Goal: Transaction & Acquisition: Book appointment/travel/reservation

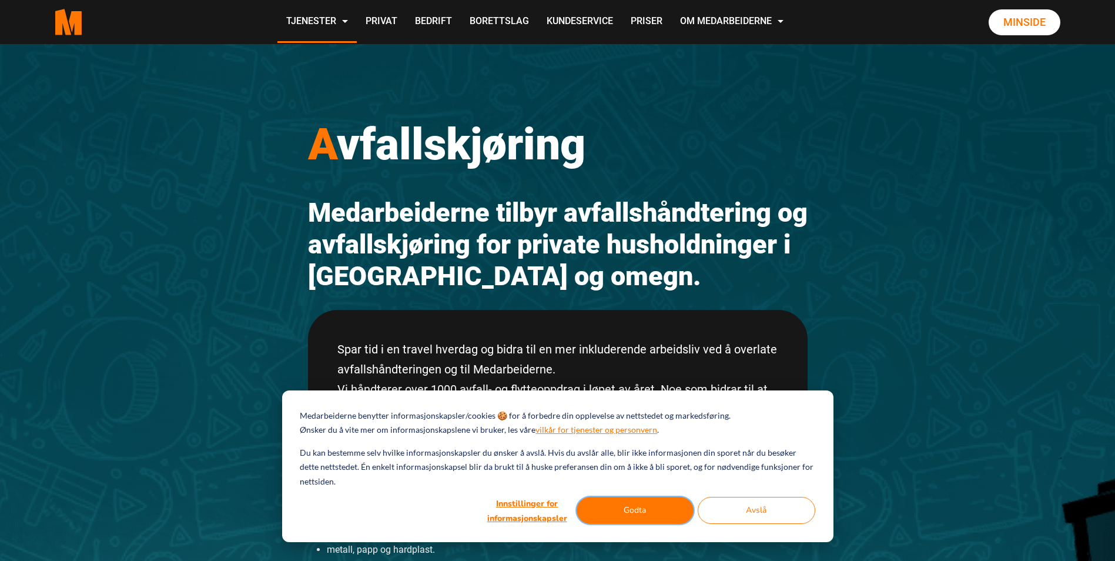
click at [640, 502] on button "Godta" at bounding box center [635, 510] width 118 height 27
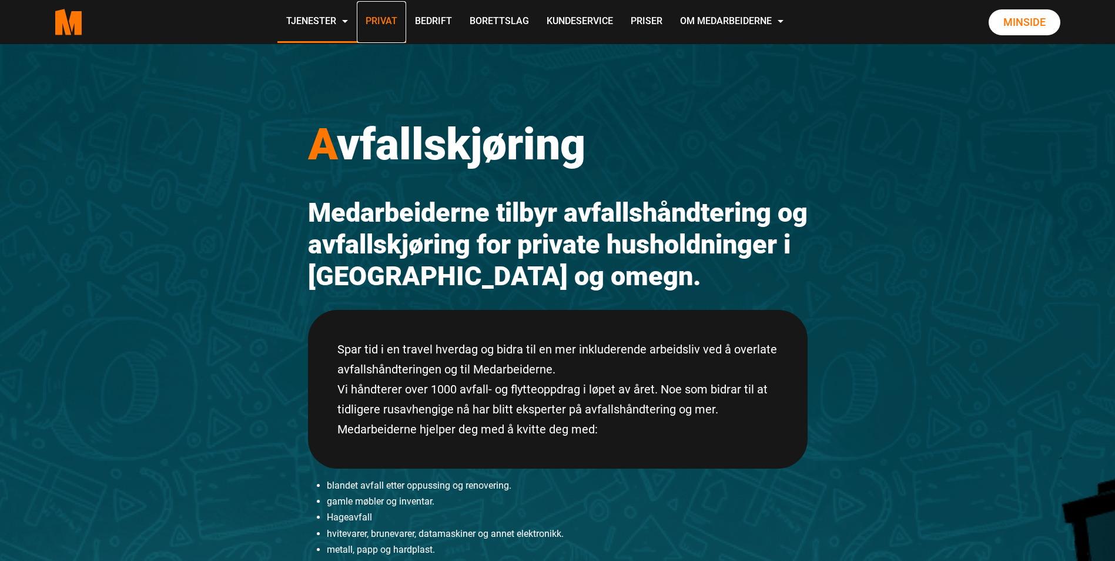
click at [390, 24] on link "Privat" at bounding box center [381, 22] width 49 height 42
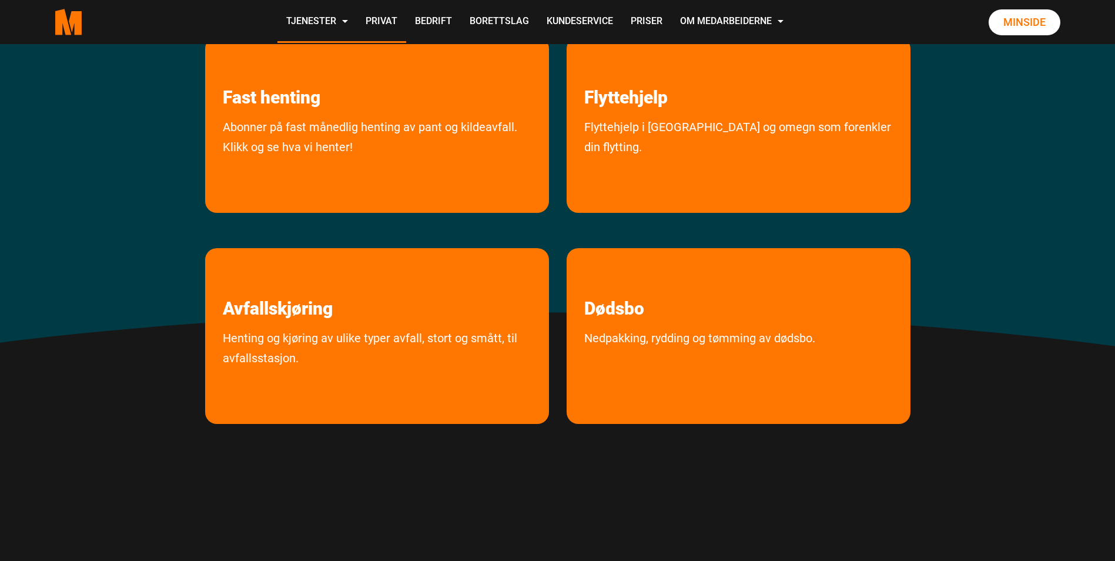
scroll to position [294, 0]
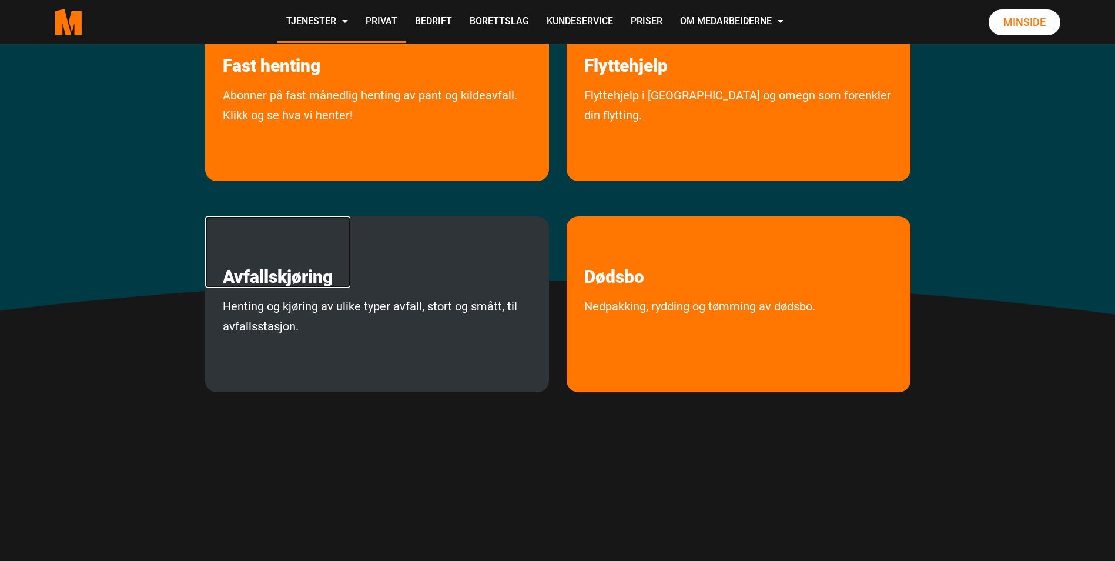
click at [309, 284] on link "Avfallskjøring" at bounding box center [277, 251] width 145 height 71
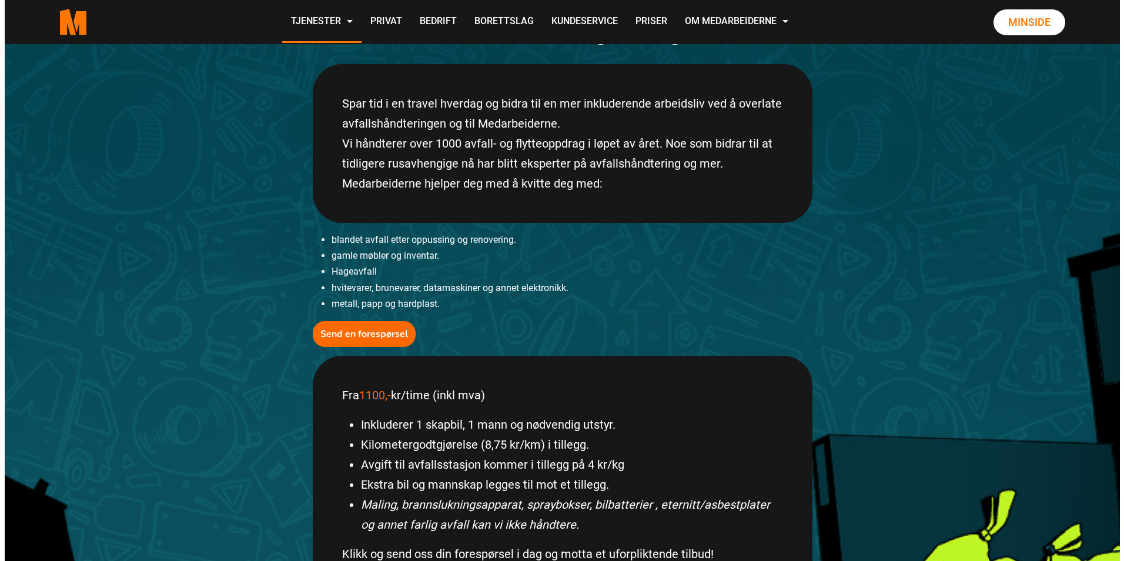
scroll to position [235, 0]
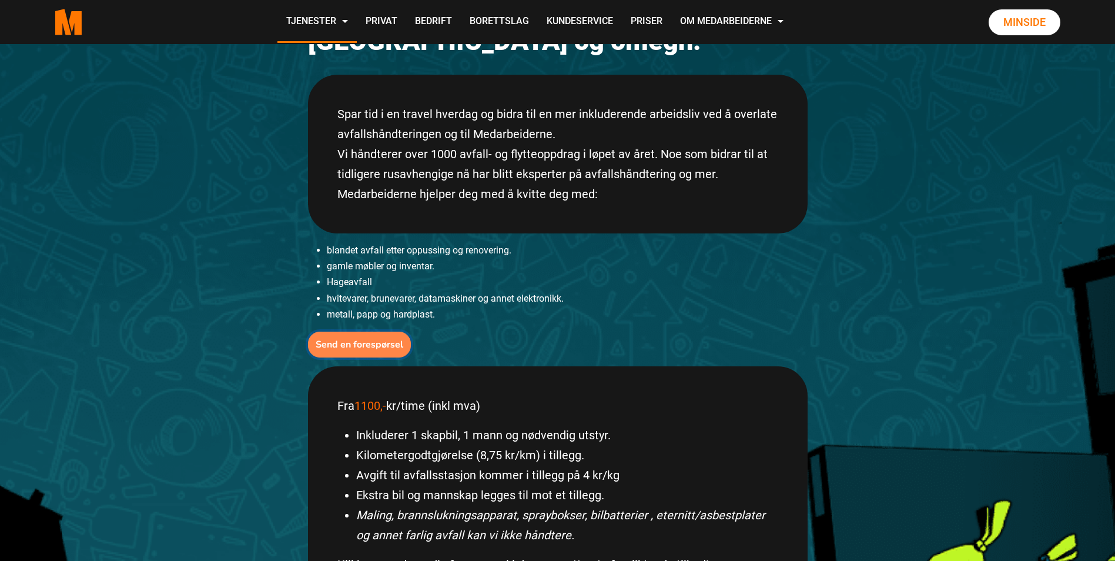
click at [367, 341] on b "Send en forespørsel" at bounding box center [360, 344] width 88 height 13
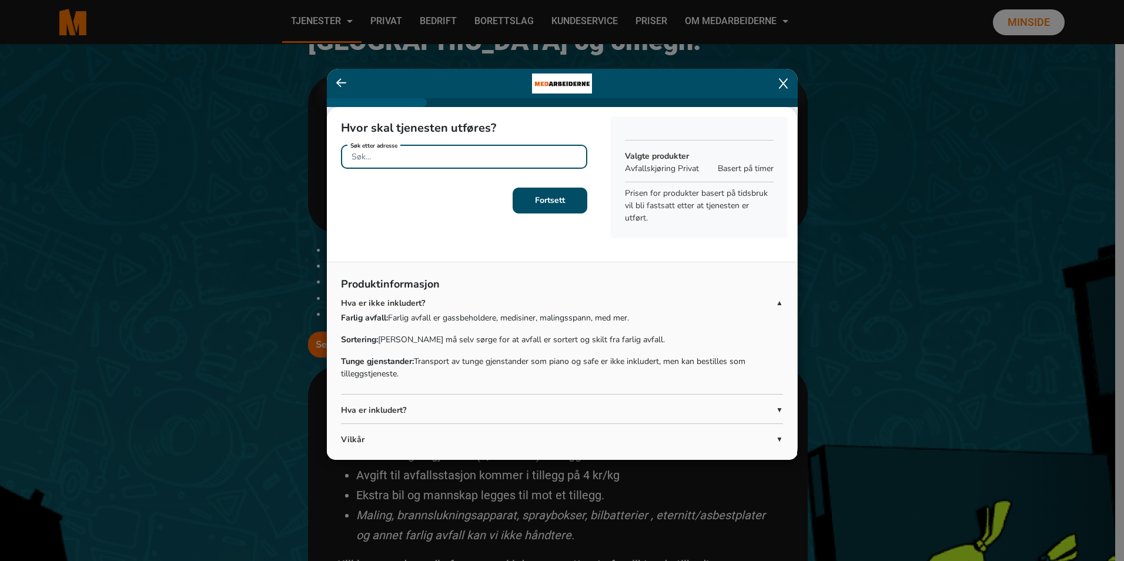
click at [394, 157] on input "Søk etter adresse" at bounding box center [464, 157] width 246 height 24
type input "3534"
click at [539, 204] on b "Fortsett" at bounding box center [550, 200] width 30 height 11
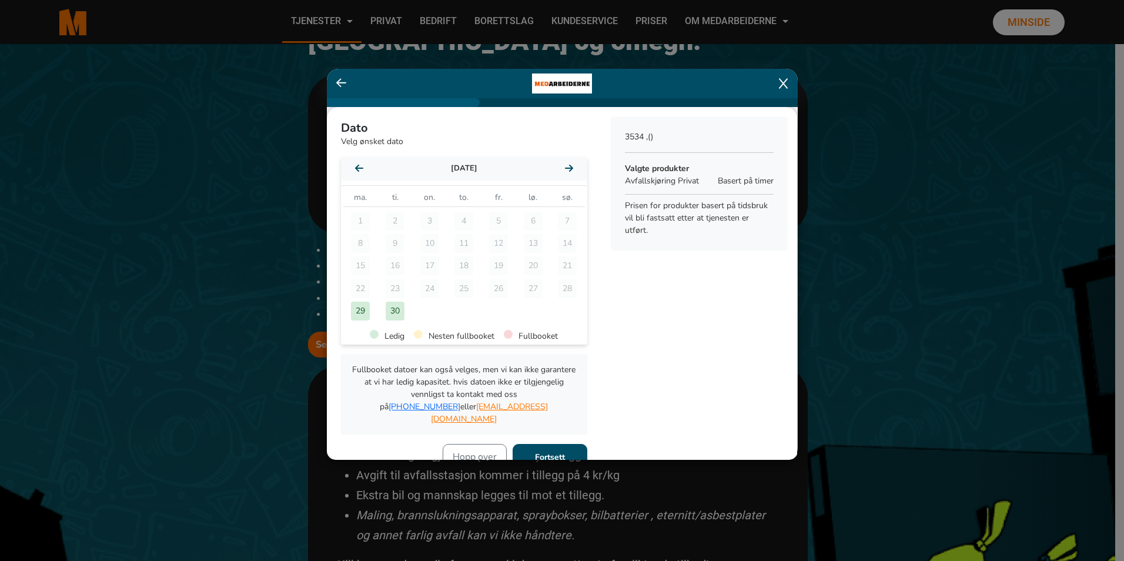
click at [565, 167] on icon at bounding box center [569, 167] width 8 height 9
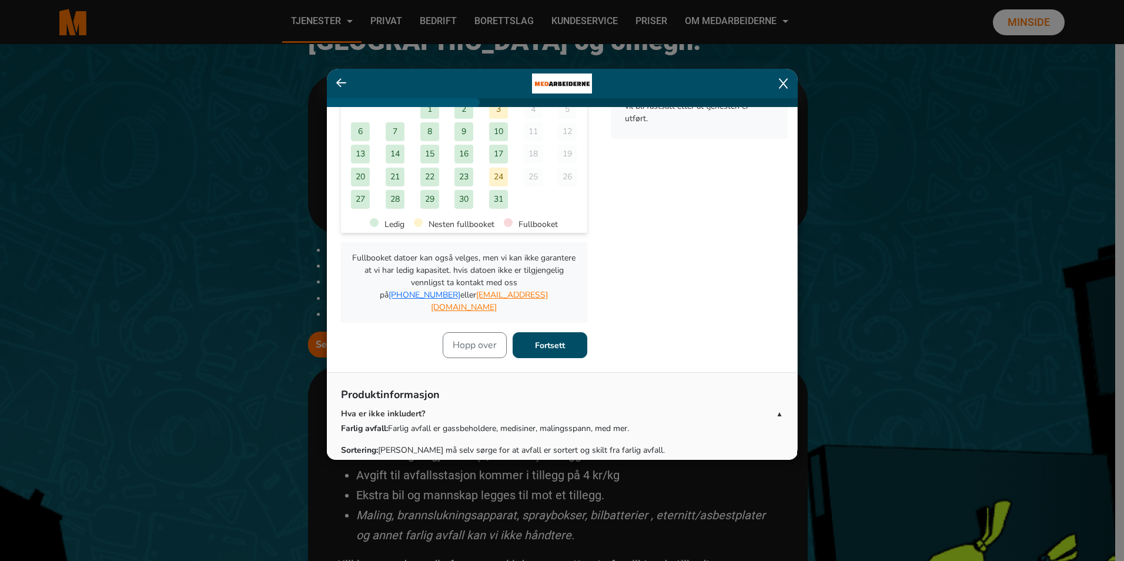
scroll to position [0, 0]
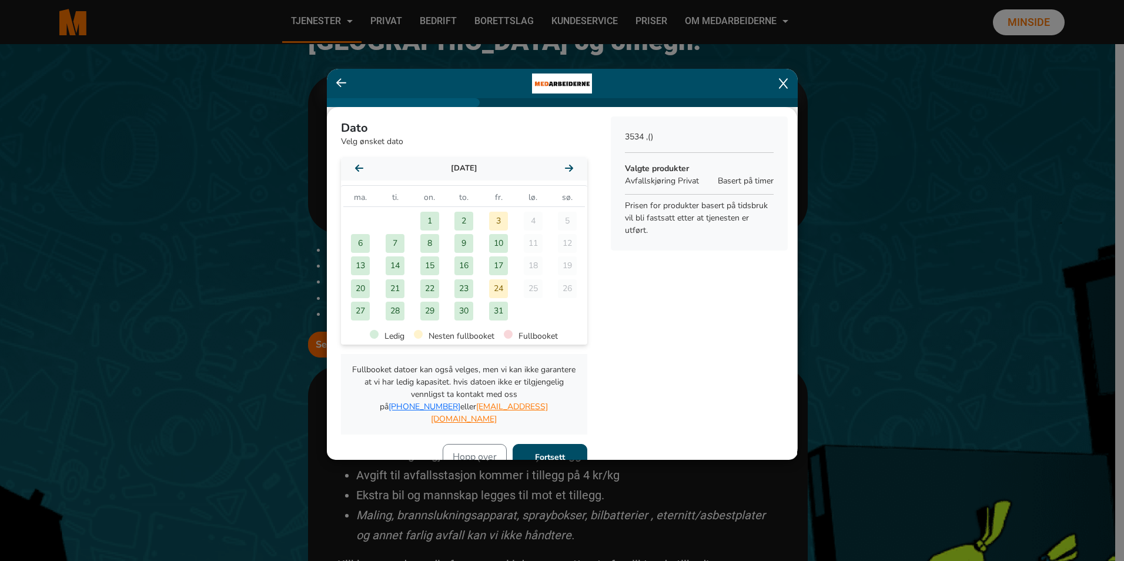
click at [340, 82] on icon at bounding box center [341, 83] width 11 height 12
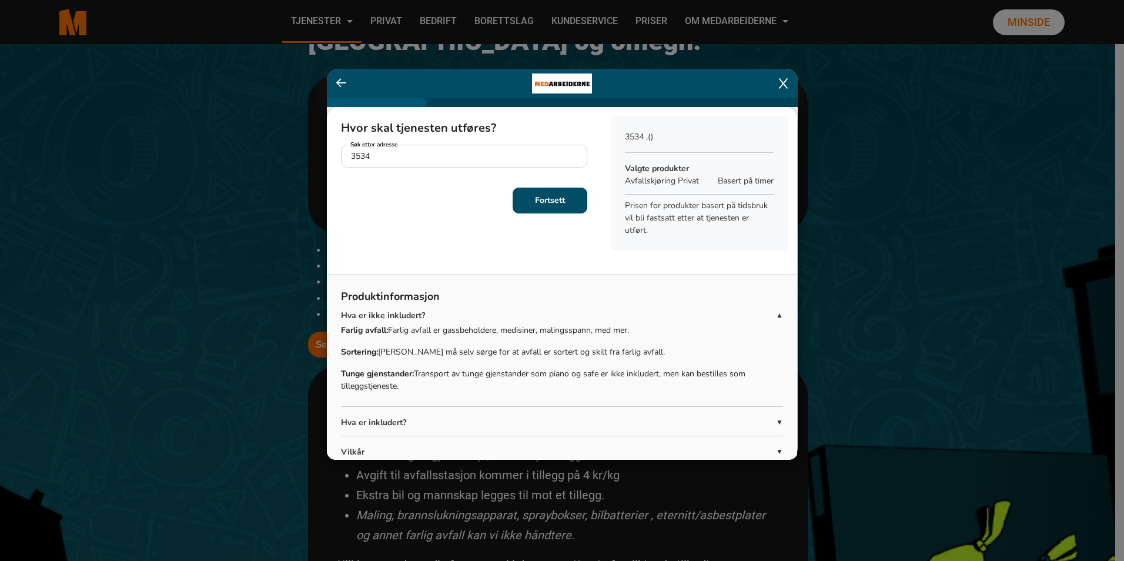
click at [340, 82] on icon at bounding box center [341, 83] width 11 height 12
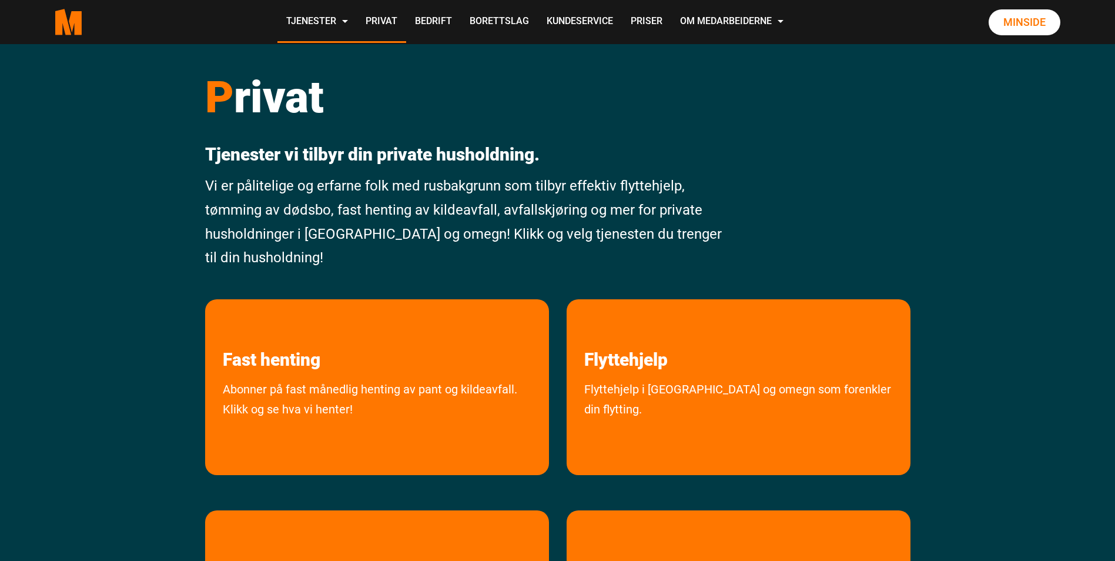
scroll to position [294, 0]
